Goal: Task Accomplishment & Management: Manage account settings

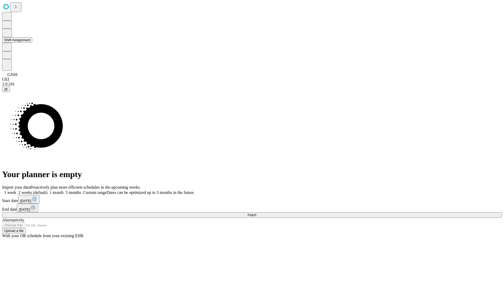
click at [32, 43] on button "Shift Assignment" at bounding box center [17, 40] width 30 height 6
